Goal: Transaction & Acquisition: Purchase product/service

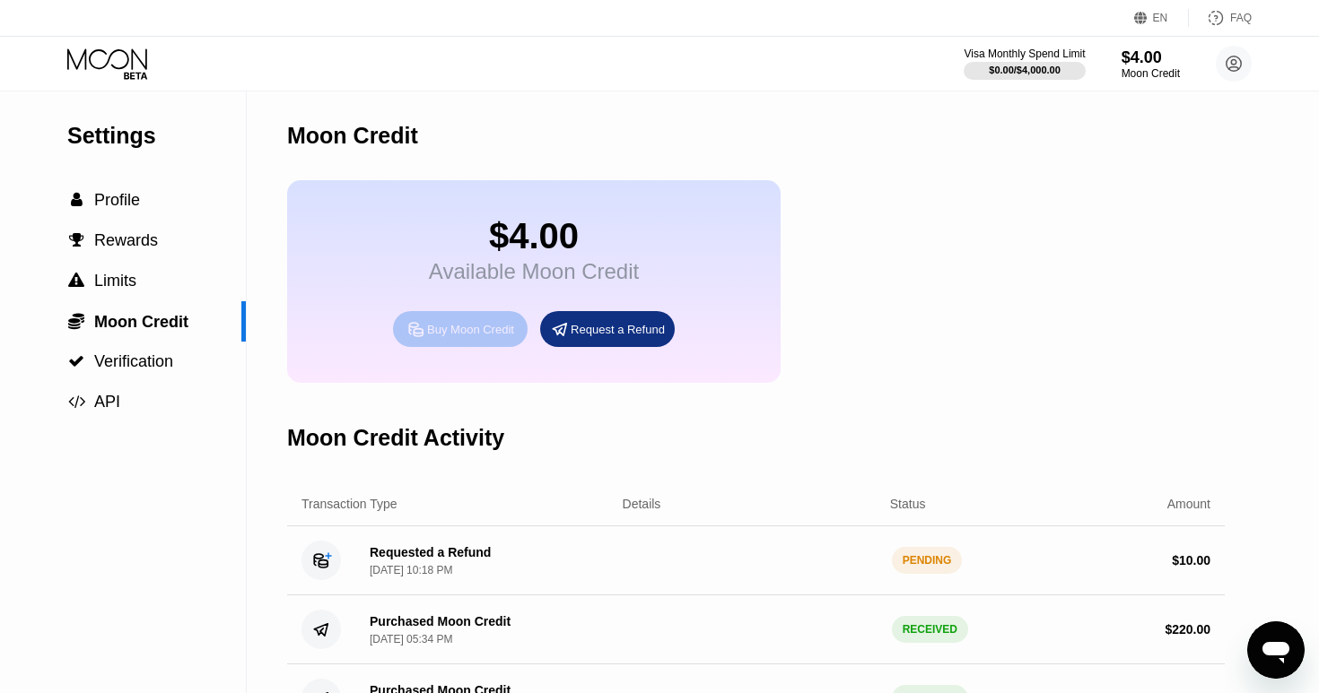
click at [471, 322] on div "Buy Moon Credit" at bounding box center [460, 329] width 135 height 36
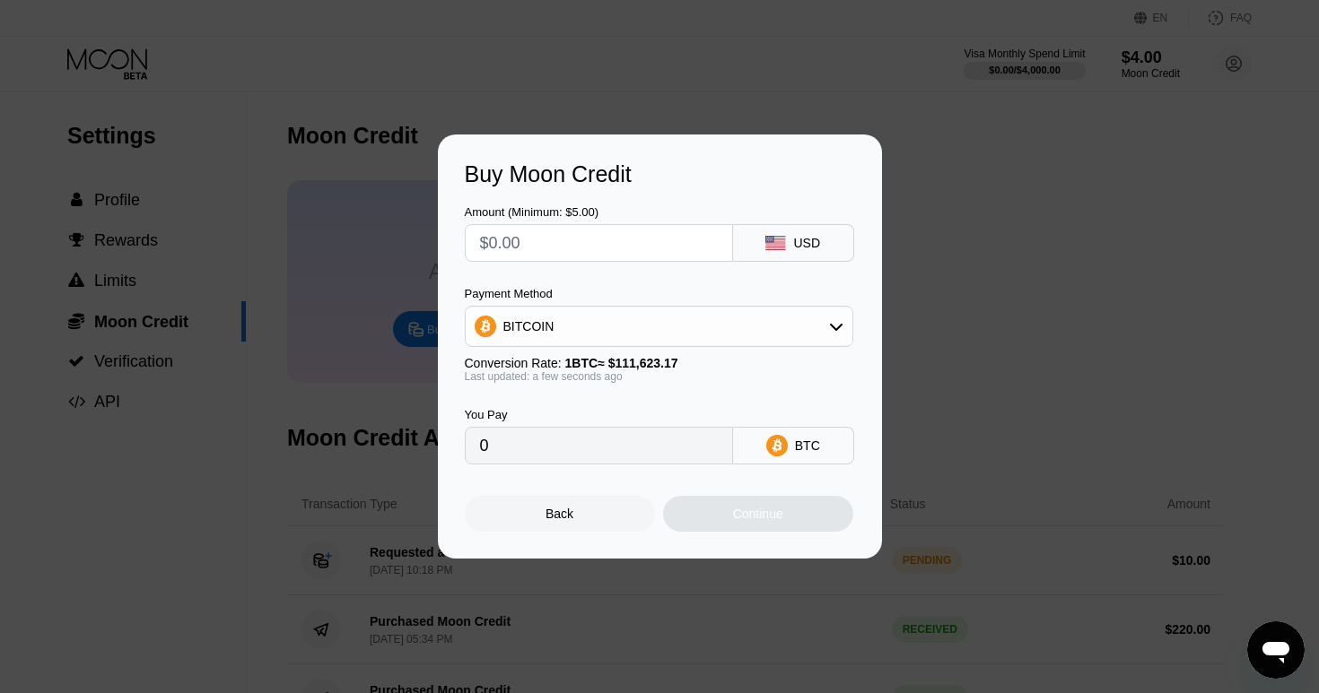
click at [640, 244] on input "text" at bounding box center [599, 243] width 238 height 36
type input "$5"
type input "0.00004480"
click at [713, 517] on div "Continue" at bounding box center [758, 514] width 190 height 36
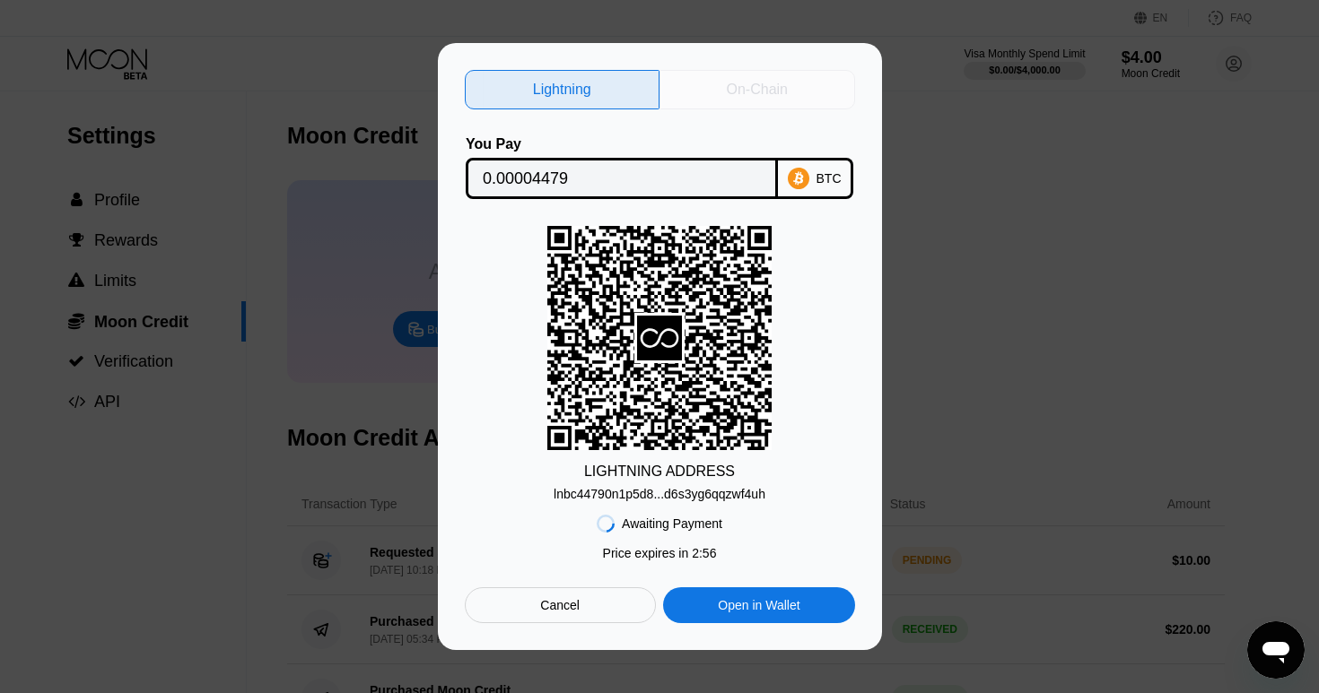
click at [787, 81] on div "On-Chain" at bounding box center [757, 90] width 61 height 18
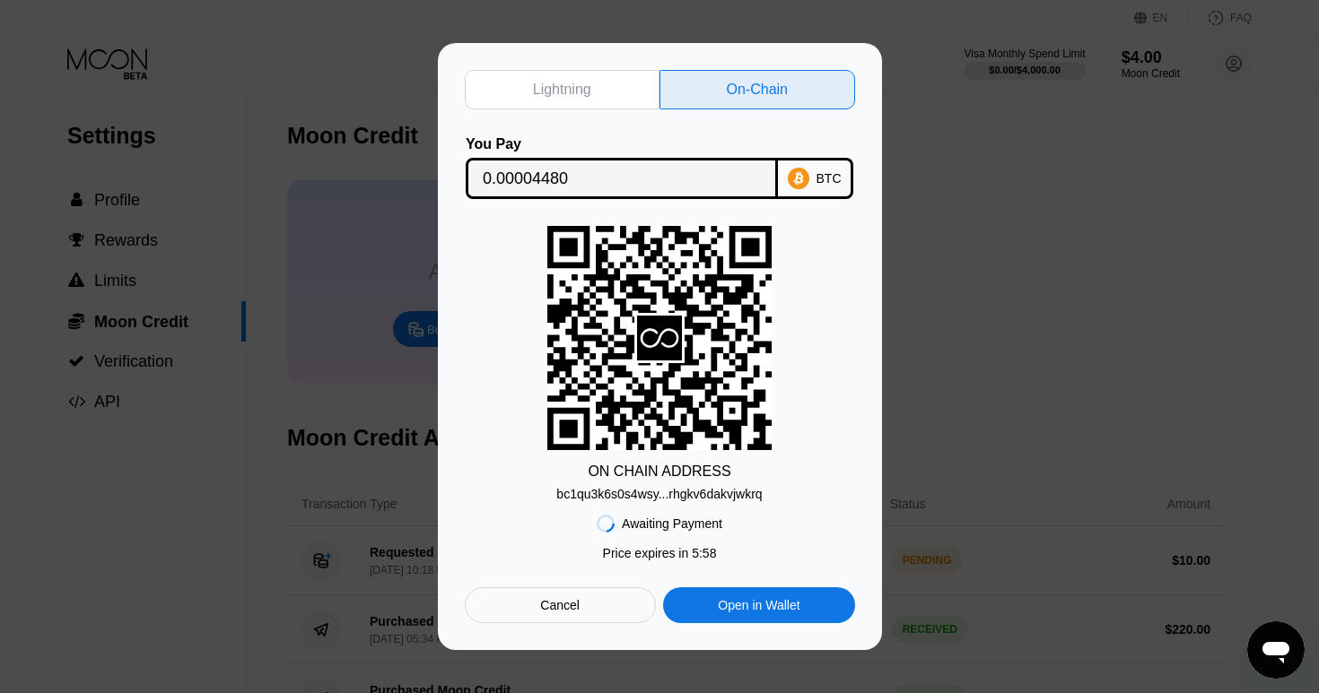
click at [692, 491] on div "bc1qu3k6s0s4wsy...rhgkv6dakvjwkrq" at bounding box center [658, 494] width 205 height 14
click at [581, 599] on div "Cancel" at bounding box center [560, 606] width 191 height 36
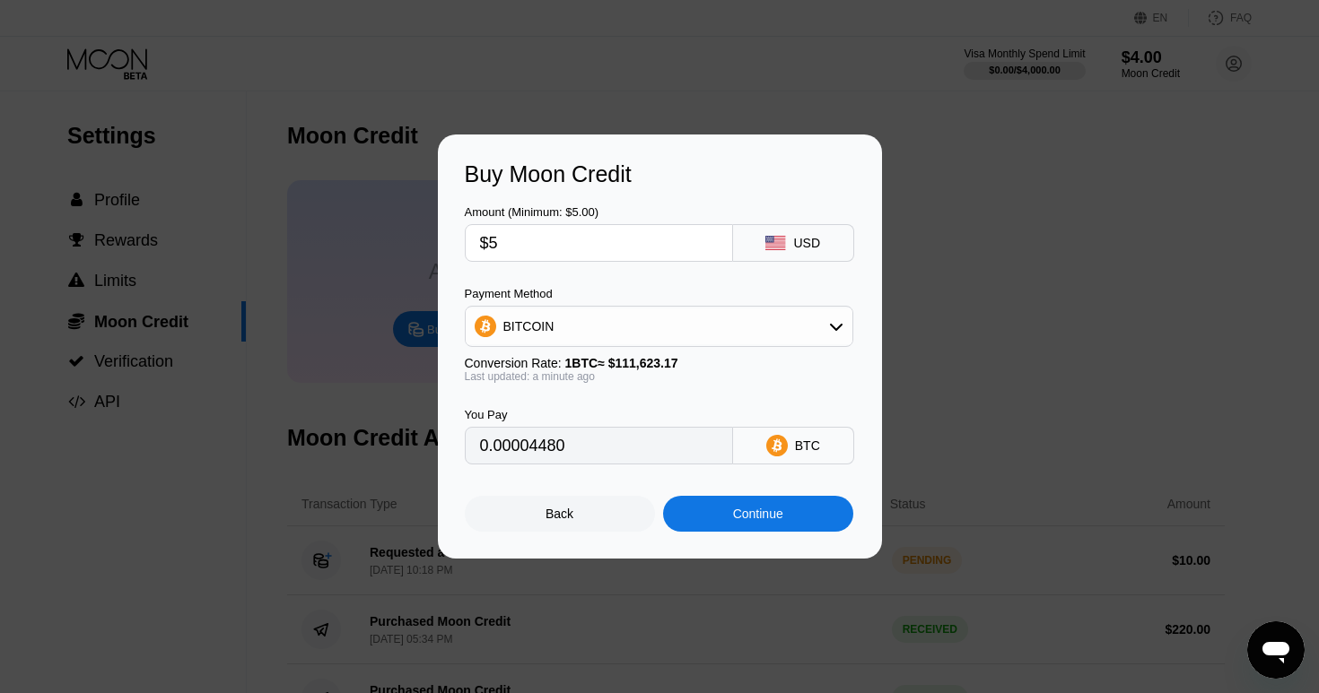
click at [657, 321] on div "BITCOIN" at bounding box center [659, 327] width 387 height 36
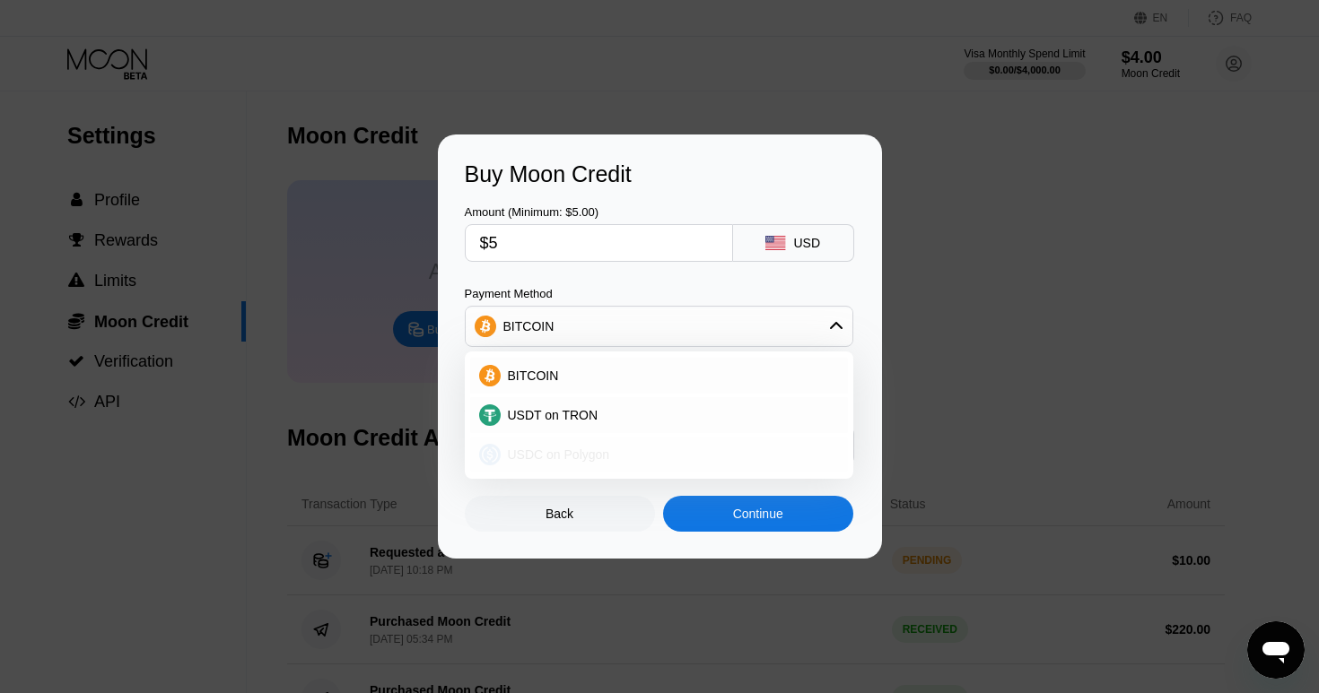
click at [585, 444] on div "USDC on Polygon" at bounding box center [659, 455] width 378 height 36
type input "5.00000000"
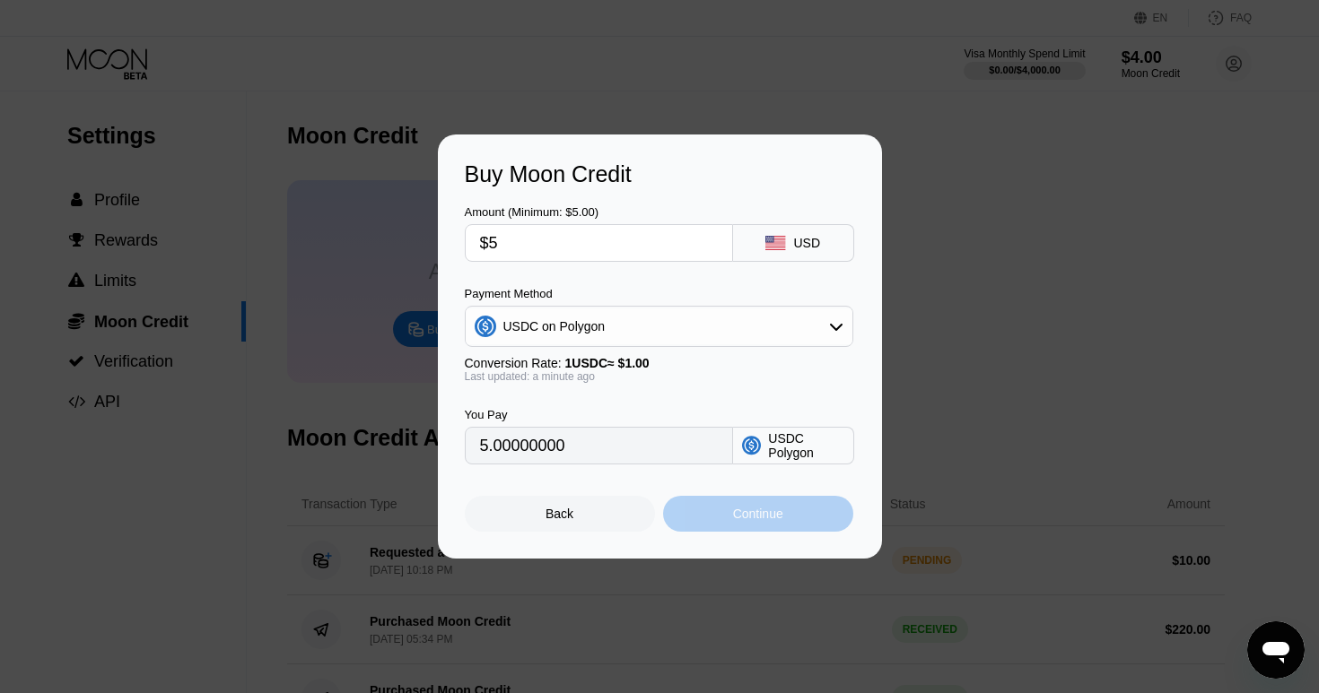
click at [713, 519] on div "Continue" at bounding box center [758, 514] width 190 height 36
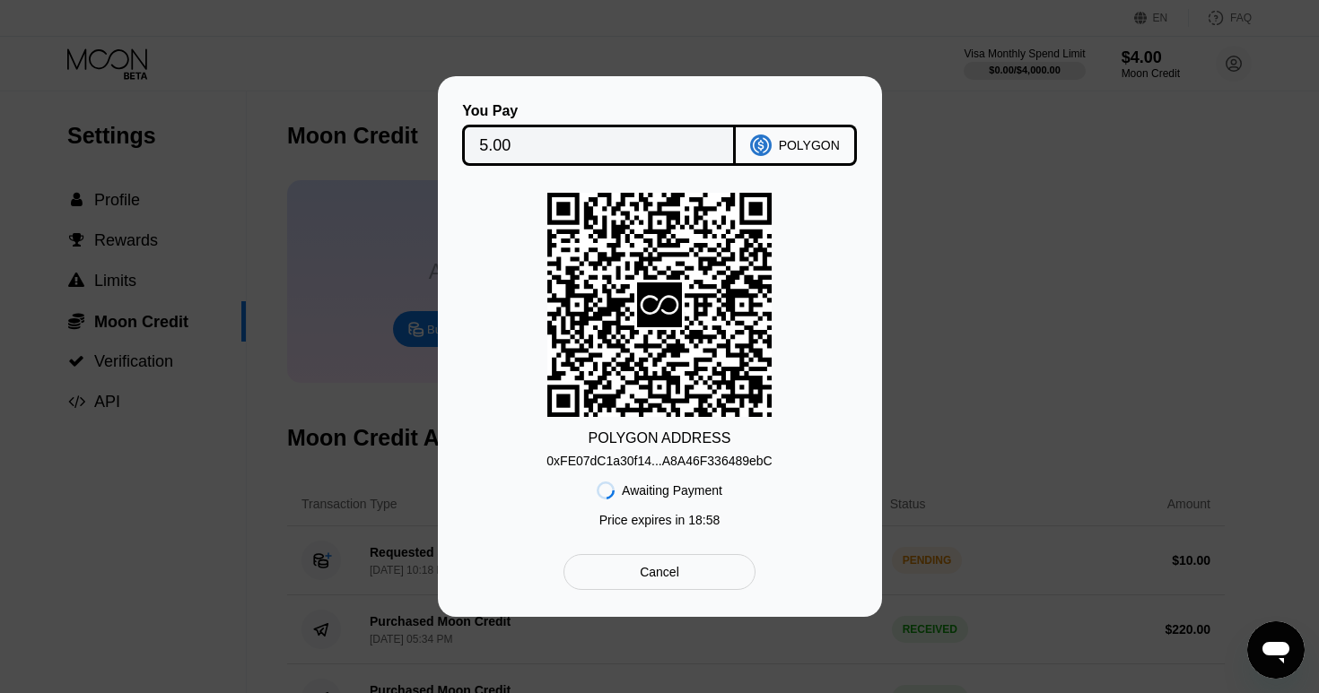
click at [686, 464] on div "0xFE07dC1a30f14...A8A46F336489ebC" at bounding box center [658, 461] width 225 height 14
click at [681, 565] on div "Cancel" at bounding box center [658, 572] width 191 height 36
